Goal: Obtain resource: Obtain resource

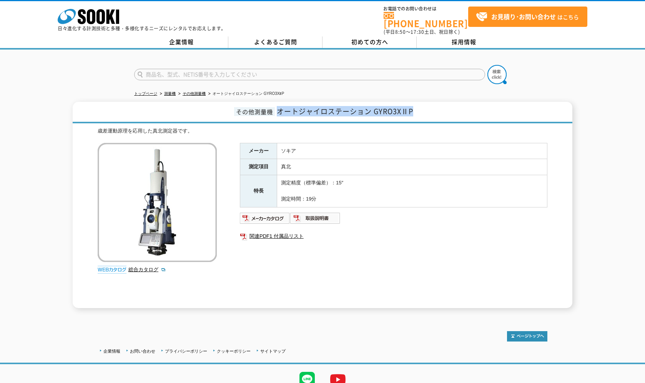
drag, startPoint x: 418, startPoint y: 107, endPoint x: 280, endPoint y: 108, distance: 138.3
click at [280, 108] on h1 "その他測量機 オートジャイロステーション GYRO3XⅡP" at bounding box center [322, 113] width 499 height 22
click at [265, 214] on img at bounding box center [265, 218] width 50 height 12
click at [195, 91] on link "その他測量機" at bounding box center [193, 93] width 23 height 4
click at [317, 212] on img at bounding box center [315, 218] width 50 height 12
